Goal: Transaction & Acquisition: Purchase product/service

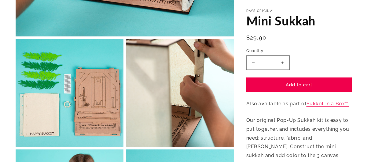
scroll to position [244, 0]
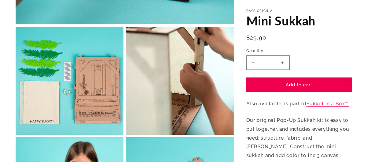
click at [355, 51] on section "Skip to product information Open media 1 in modal Open media 2 in modal Open me…" at bounding box center [183, 135] width 367 height 681
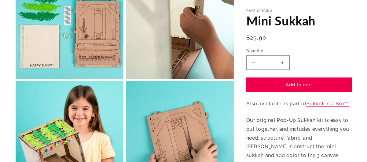
scroll to position [302, 0]
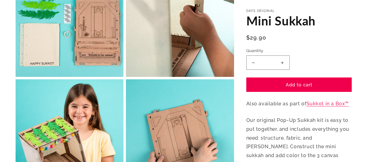
drag, startPoint x: 354, startPoint y: 106, endPoint x: 353, endPoint y: 136, distance: 30.3
click at [353, 136] on section "Skip to product information Open media 1 in modal Open media 2 in modal Open me…" at bounding box center [183, 77] width 367 height 681
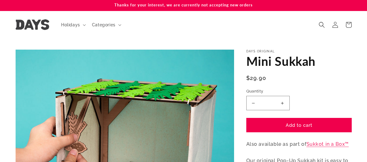
scroll to position [0, 0]
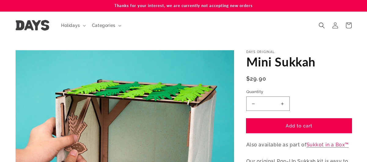
click at [303, 120] on button "Add to cart" at bounding box center [298, 125] width 105 height 14
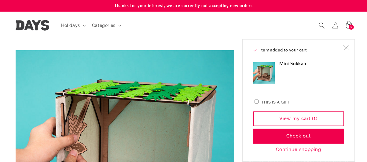
click at [288, 131] on button "Check out" at bounding box center [298, 136] width 90 height 14
